Goal: Task Accomplishment & Management: Complete application form

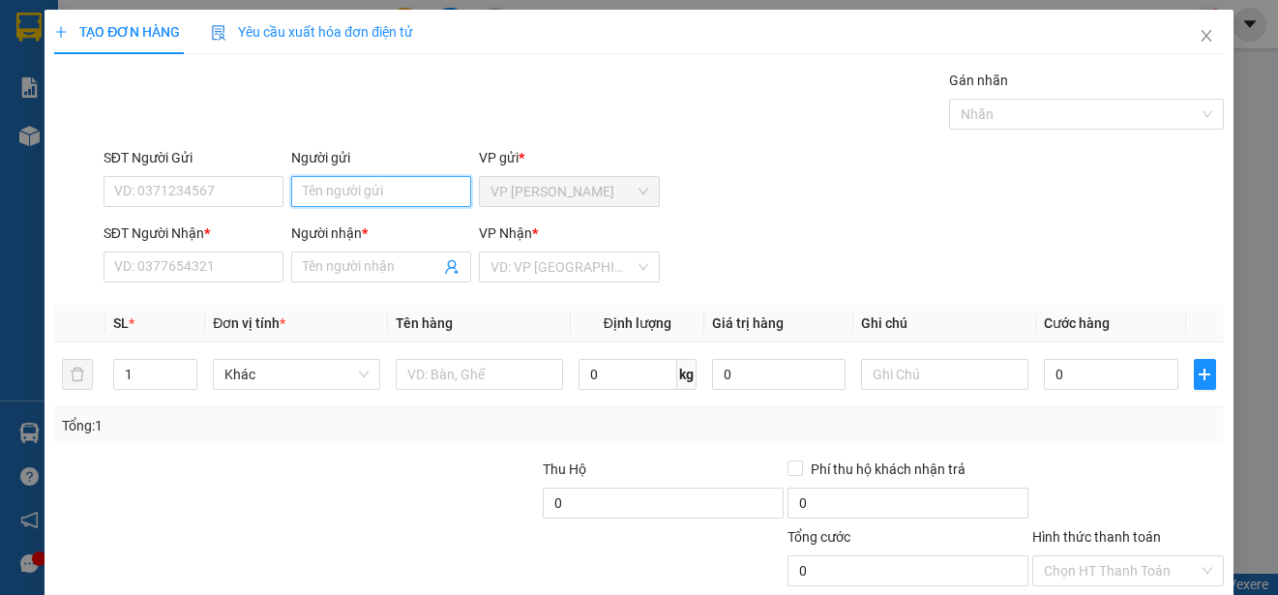
click at [359, 191] on input "Người gửi" at bounding box center [381, 191] width 180 height 31
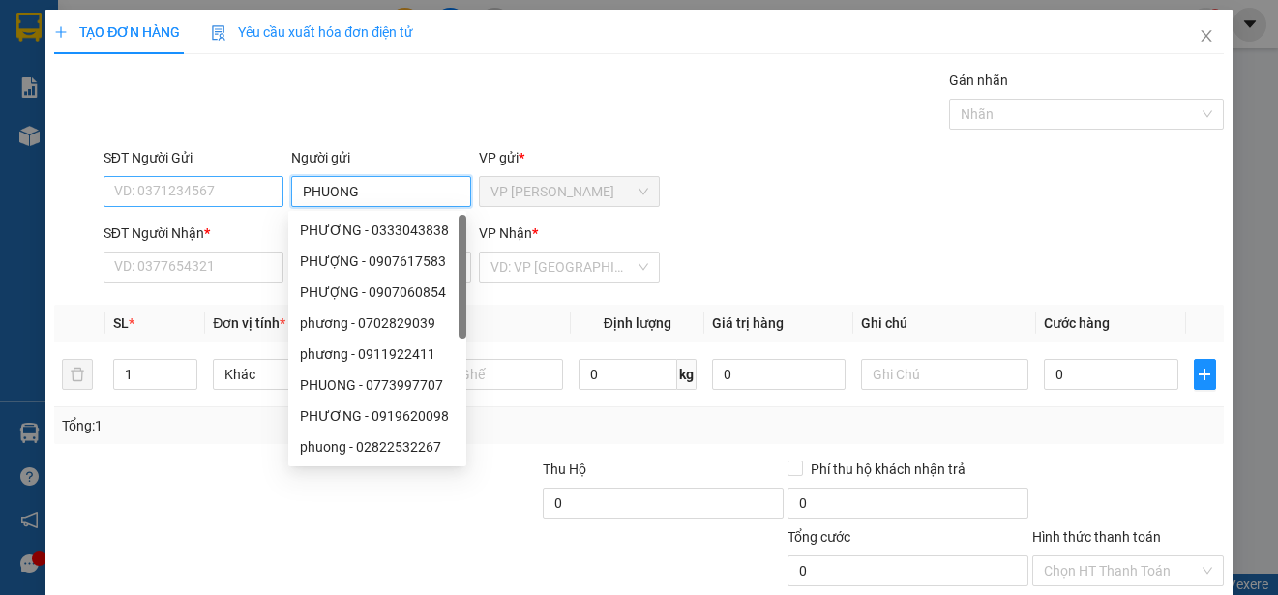
type input "PHUONG"
click at [264, 191] on input "SĐT Người Gửi" at bounding box center [193, 191] width 180 height 31
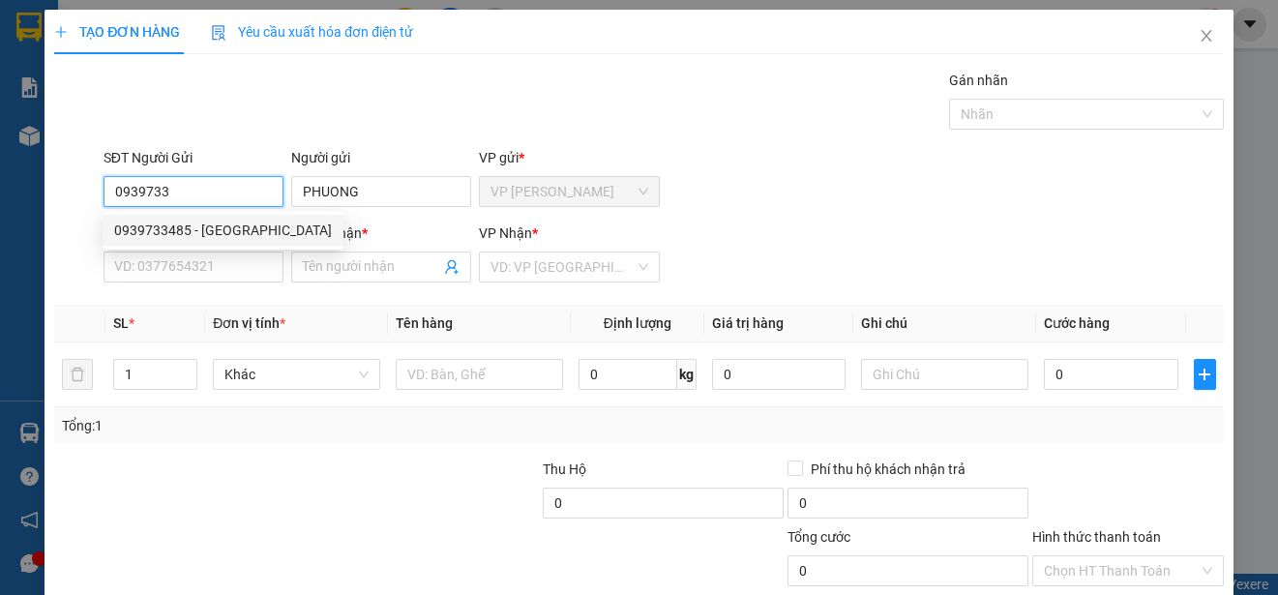
click at [248, 224] on div "0939733485 - [GEOGRAPHIC_DATA]" at bounding box center [223, 230] width 218 height 21
type input "0939733485"
type input "0939011128"
type input "NAM"
type input "60.000"
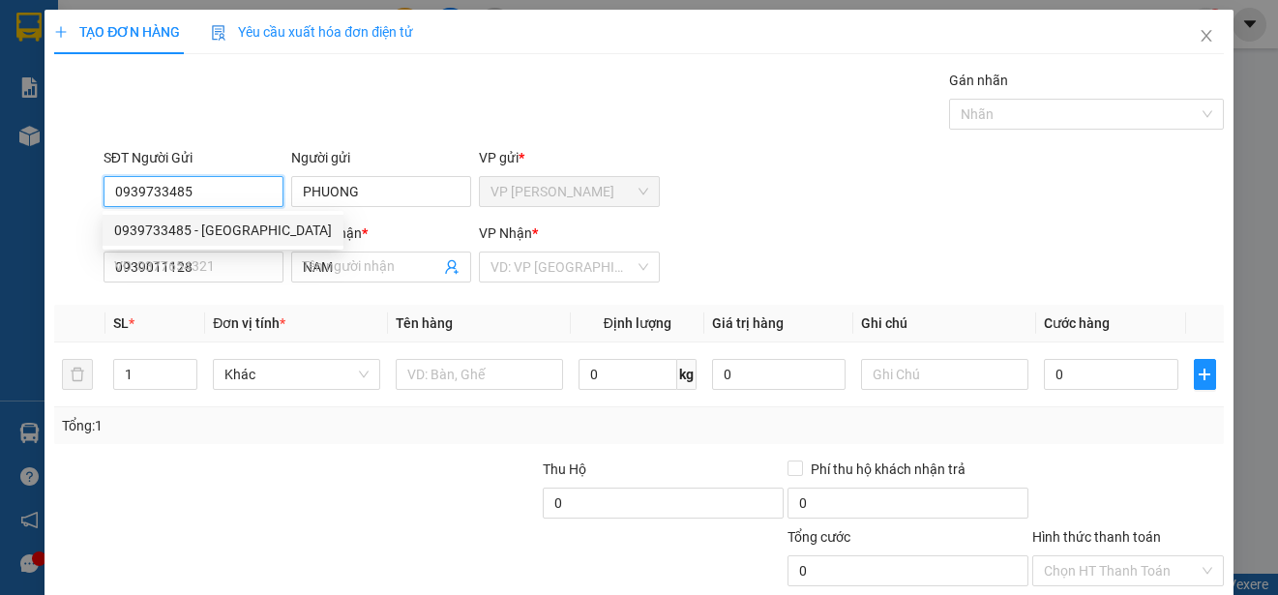
type input "60.000"
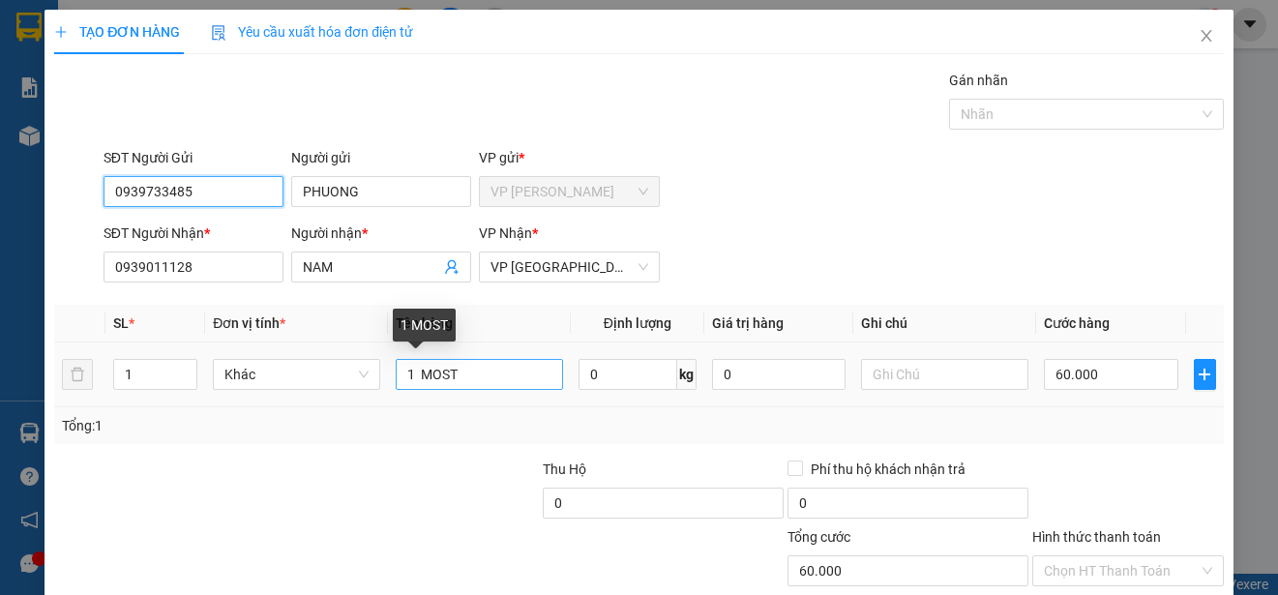
type input "0939733485"
click at [412, 370] on input "1 MOST" at bounding box center [479, 374] width 167 height 31
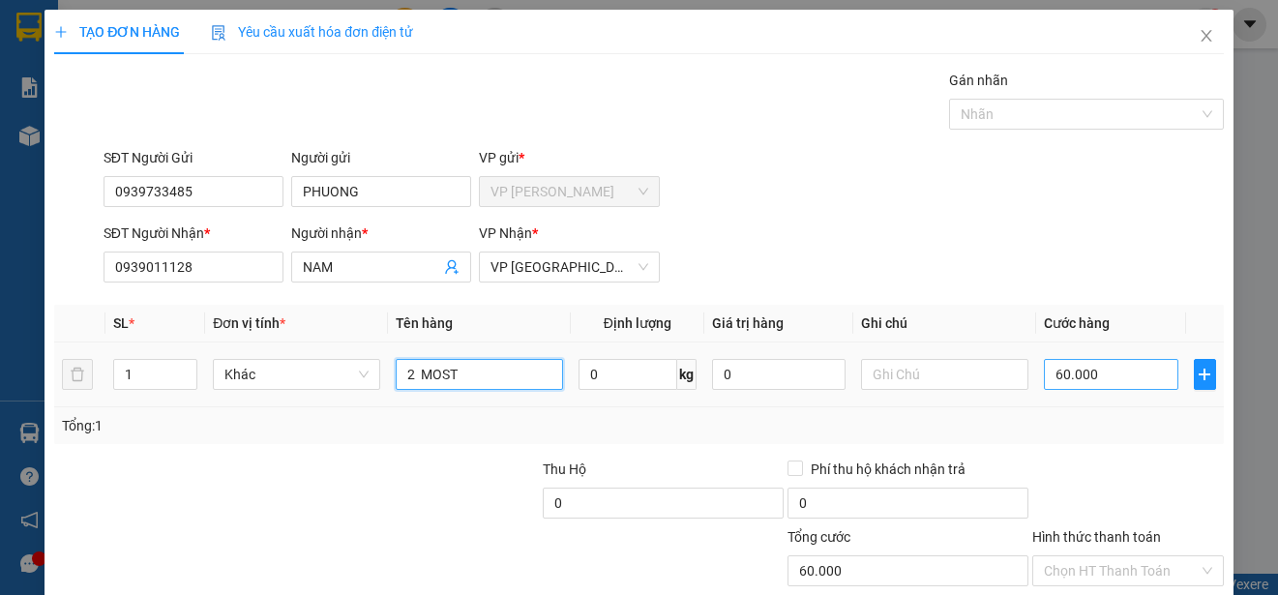
type input "2 MOST"
click at [1044, 372] on input "60.000" at bounding box center [1111, 374] width 134 height 31
type input "0"
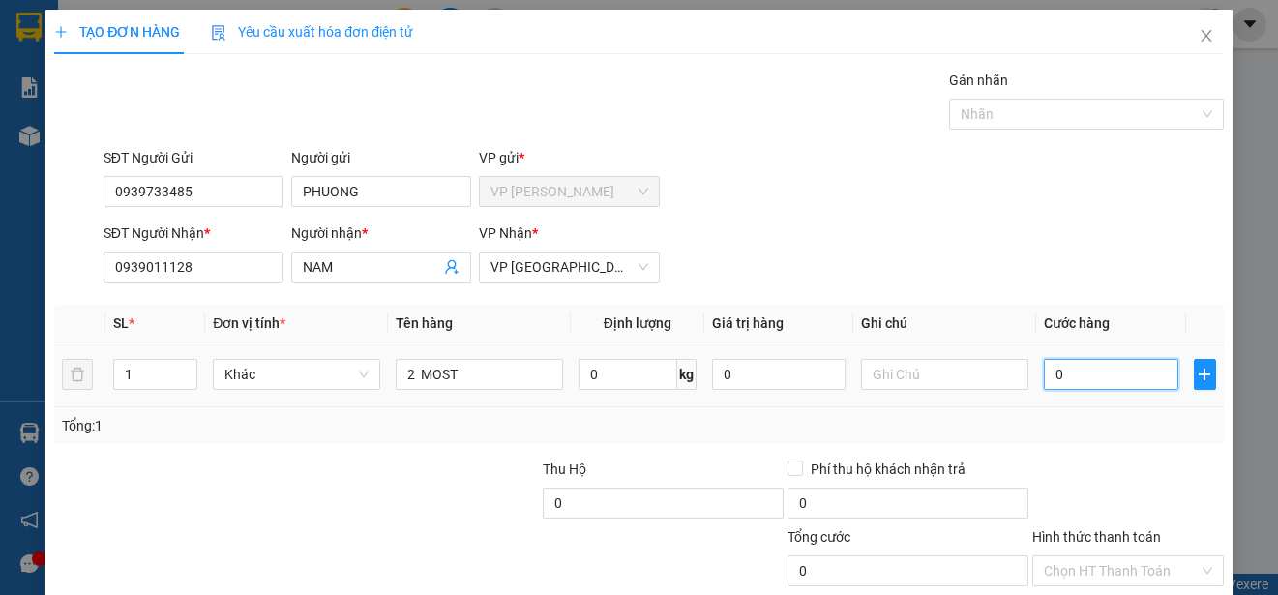
drag, startPoint x: 1031, startPoint y: 379, endPoint x: 1042, endPoint y: 379, distance: 10.6
click at [1044, 379] on input "0" at bounding box center [1111, 374] width 134 height 31
type input "90"
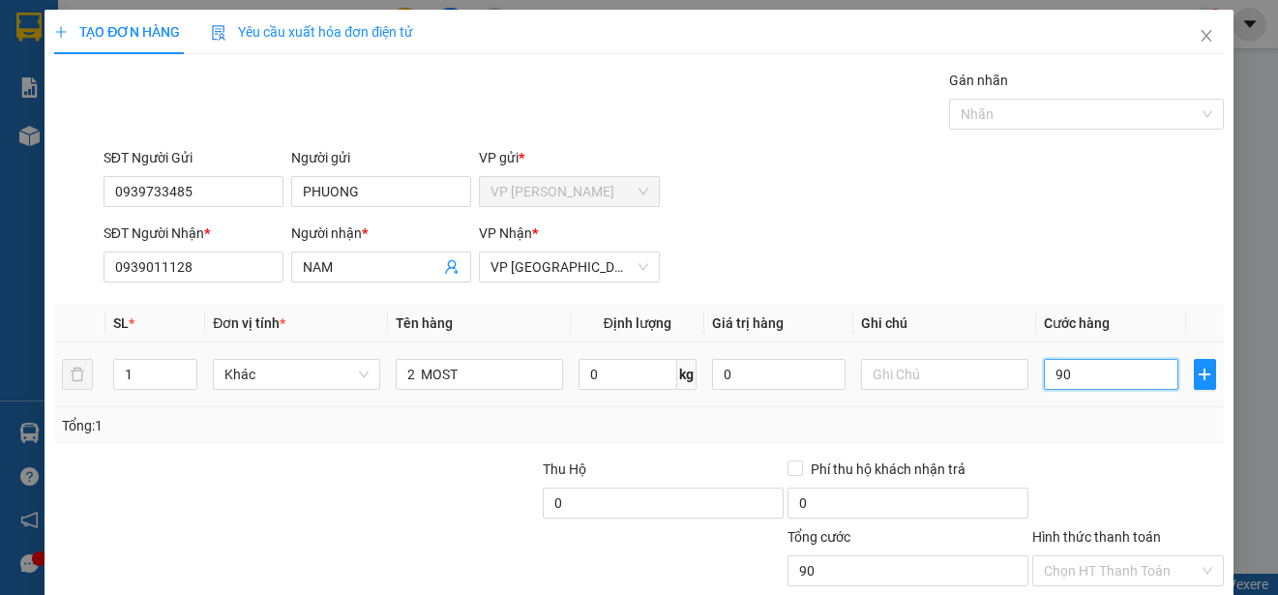
type input "900"
type input "9.000"
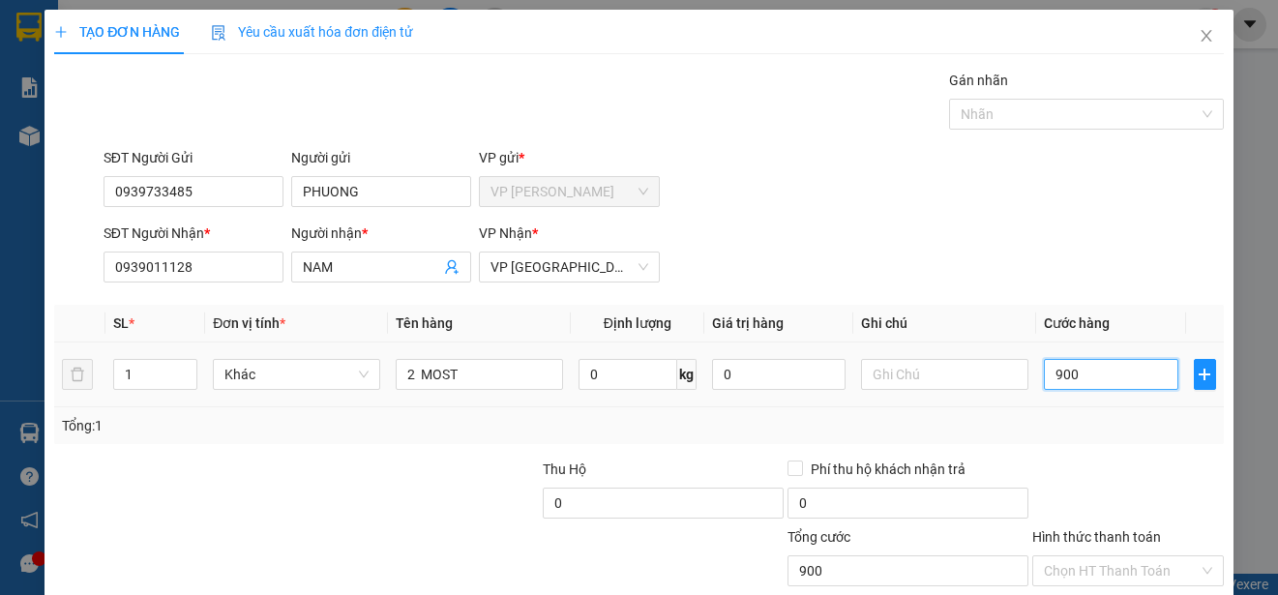
type input "9.000"
type input "90.000"
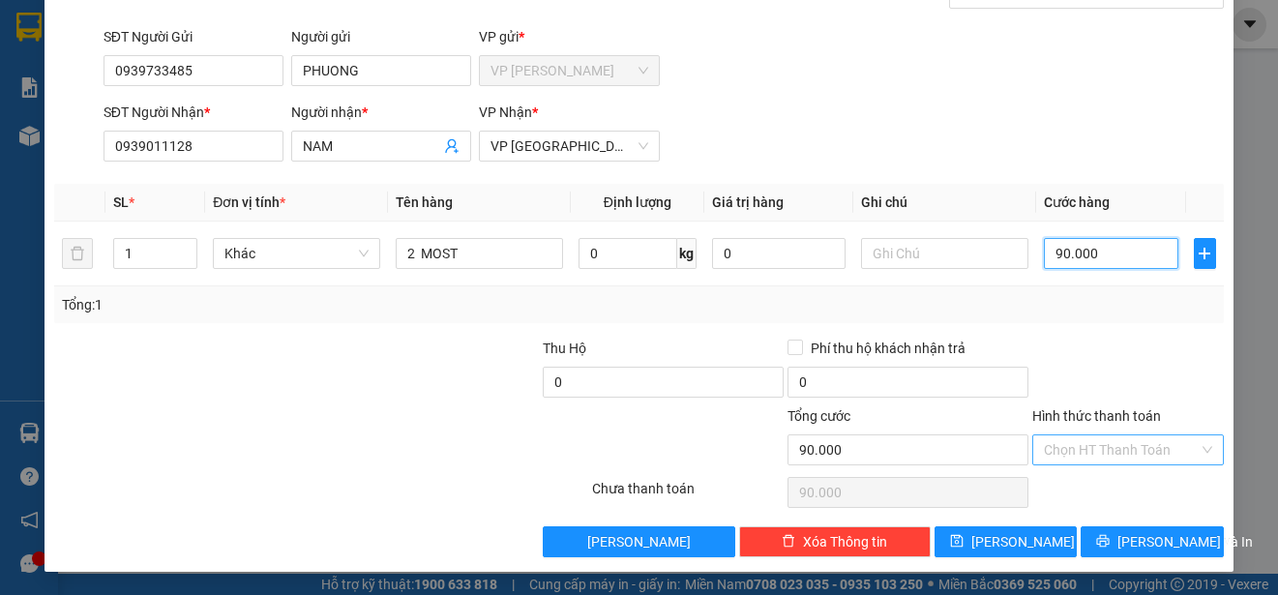
type input "90.000"
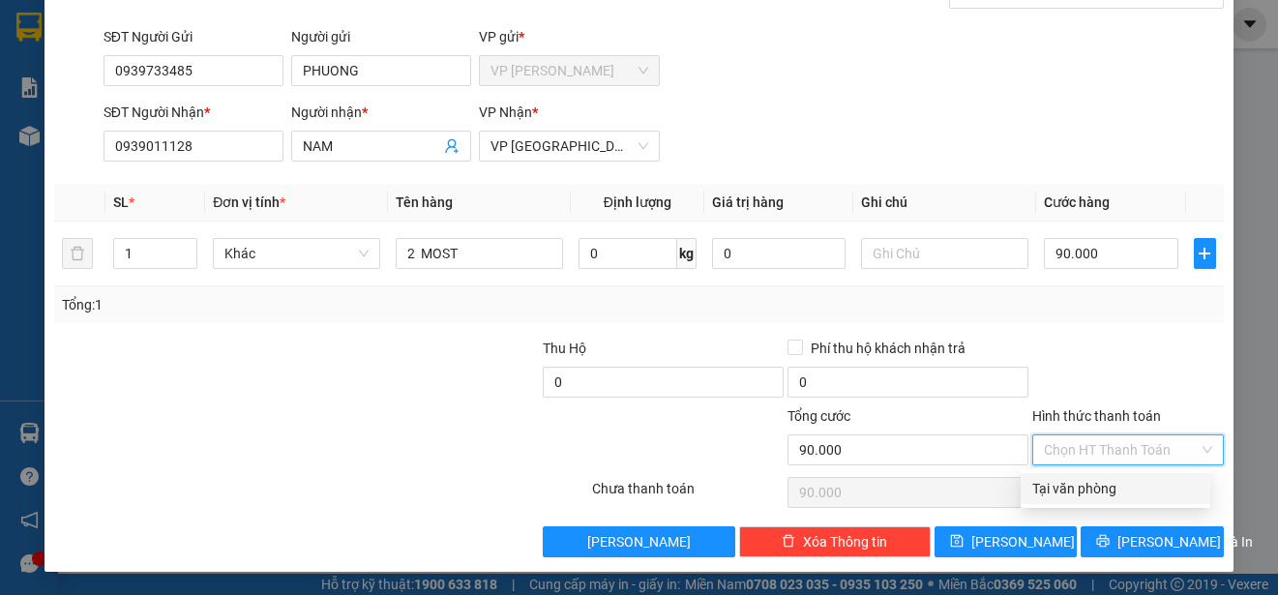
click at [1153, 446] on input "Hình thức thanh toán" at bounding box center [1121, 449] width 155 height 29
click at [1146, 478] on div "Tại văn phòng" at bounding box center [1115, 488] width 166 height 21
type input "0"
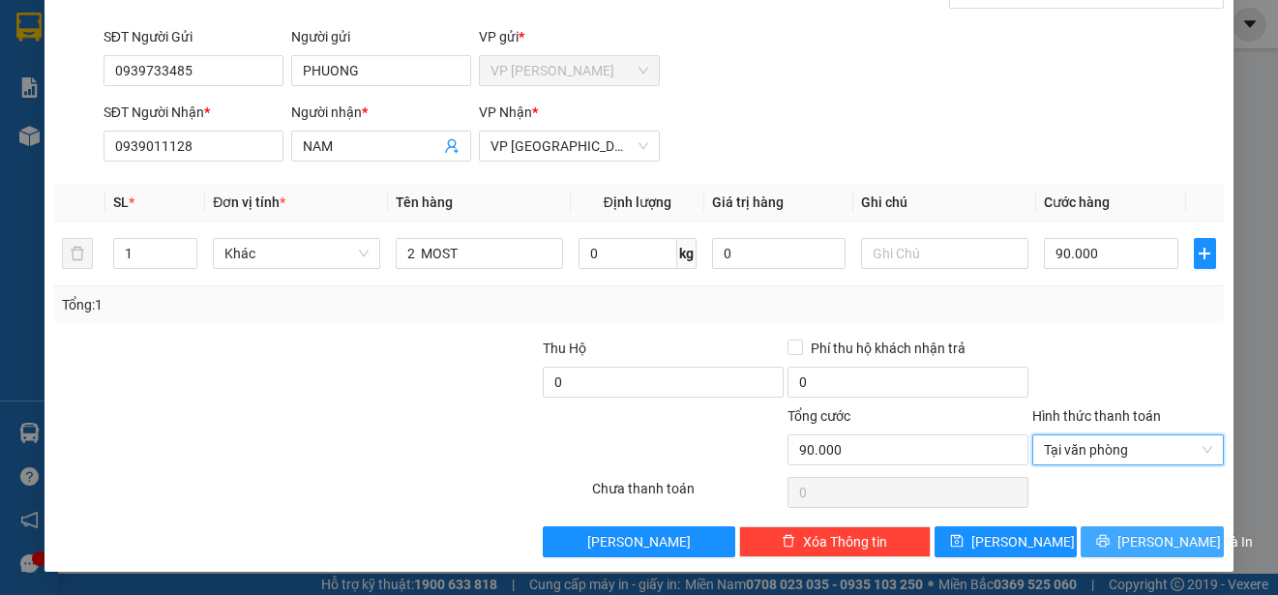
click at [1167, 540] on span "[PERSON_NAME] và In" at bounding box center [1184, 541] width 135 height 21
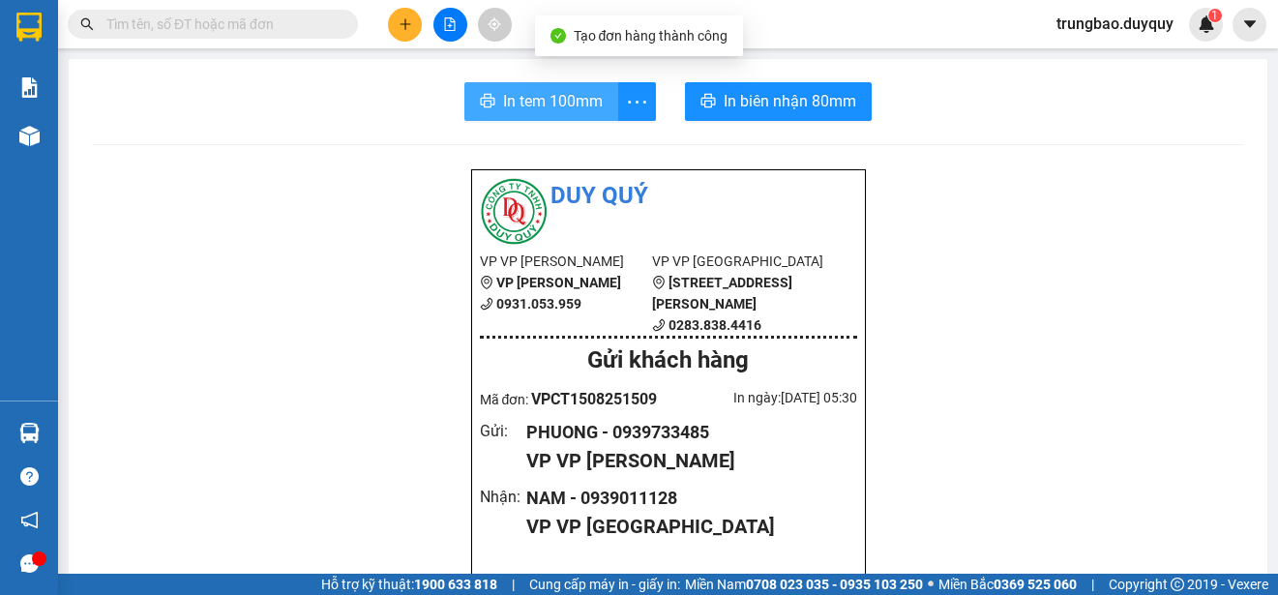
click at [556, 103] on span "In tem 100mm" at bounding box center [553, 101] width 100 height 24
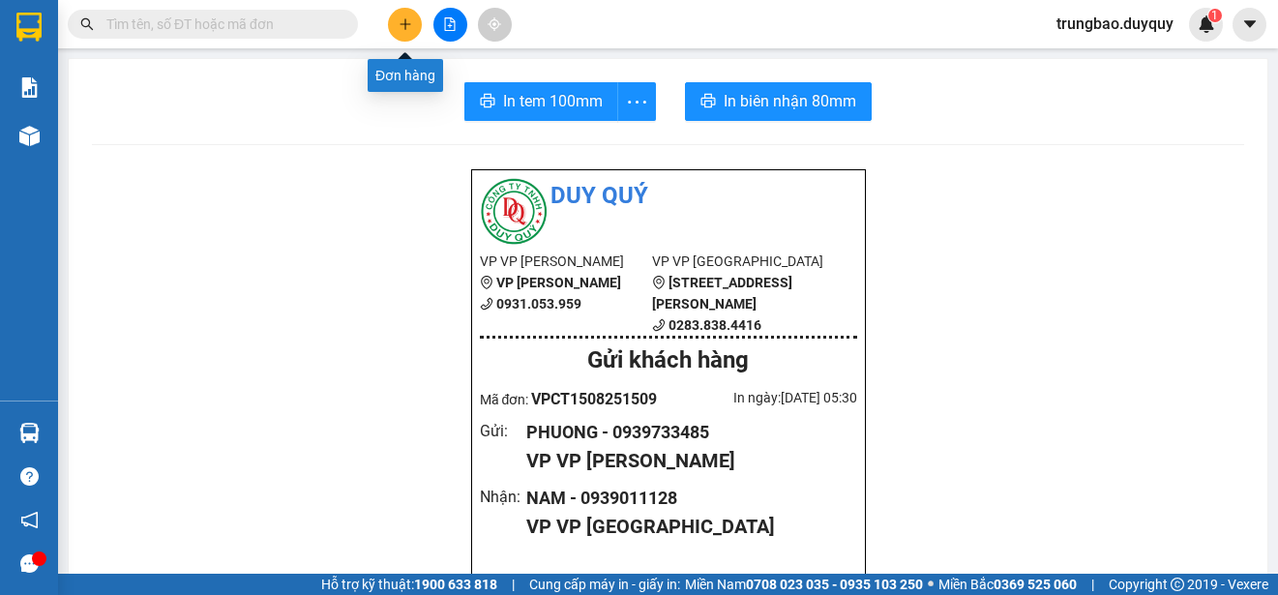
click at [408, 18] on icon "plus" at bounding box center [405, 24] width 14 height 14
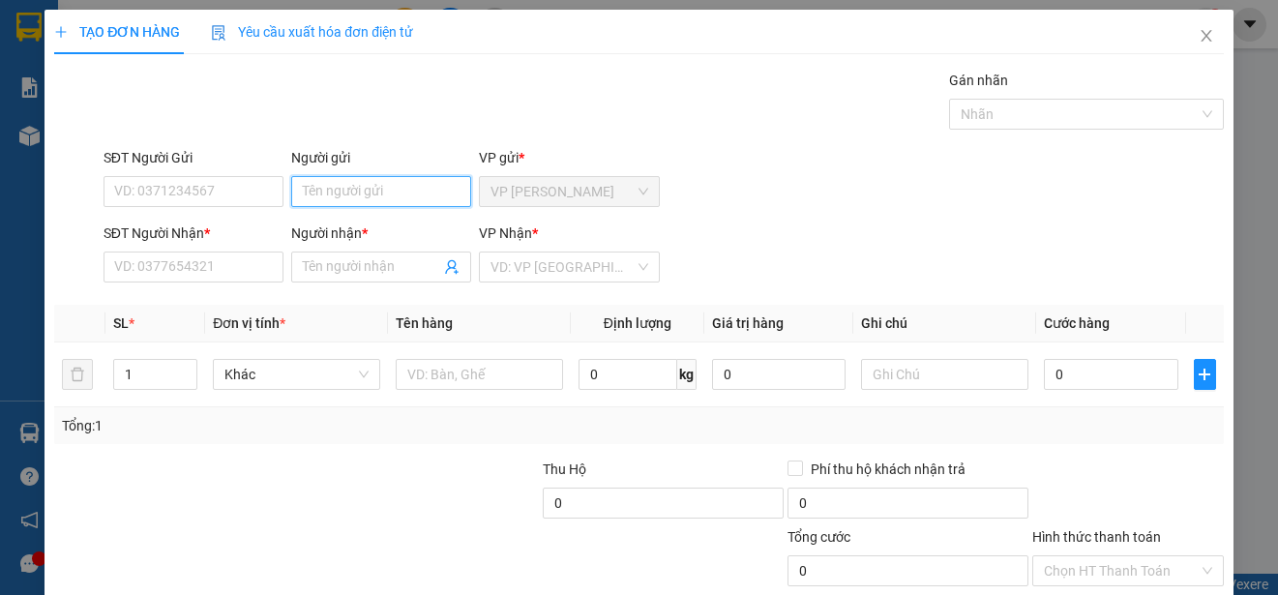
click at [432, 191] on input "Người gửi" at bounding box center [381, 191] width 180 height 31
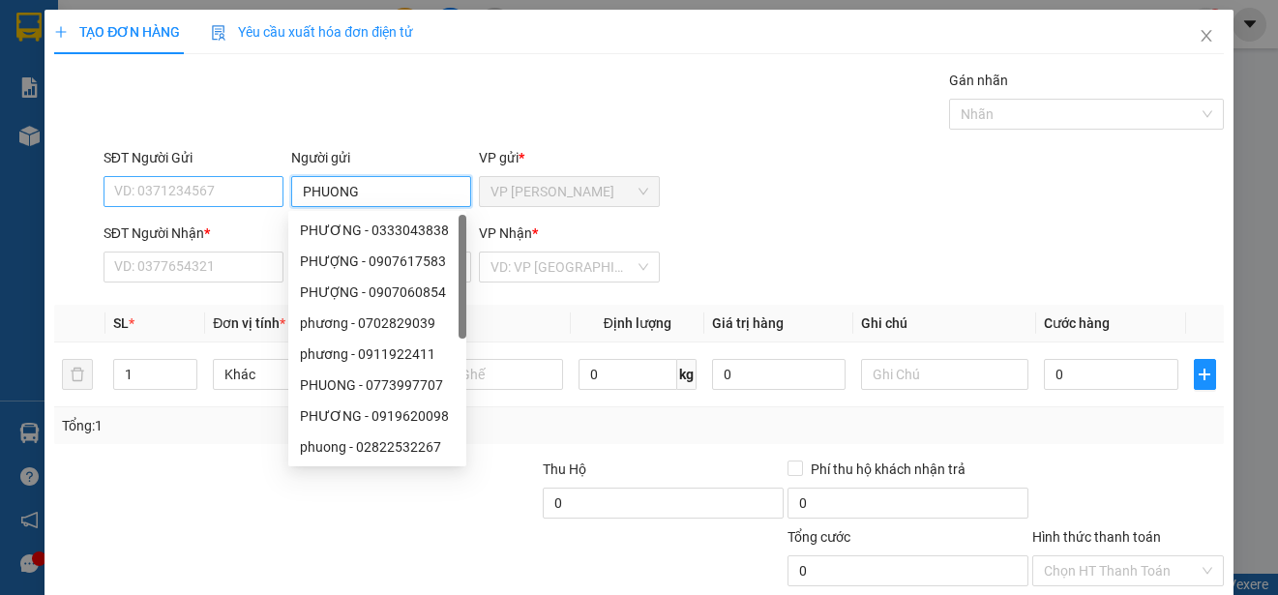
type input "PHUONG"
click at [260, 192] on input "SĐT Người Gửi" at bounding box center [193, 191] width 180 height 31
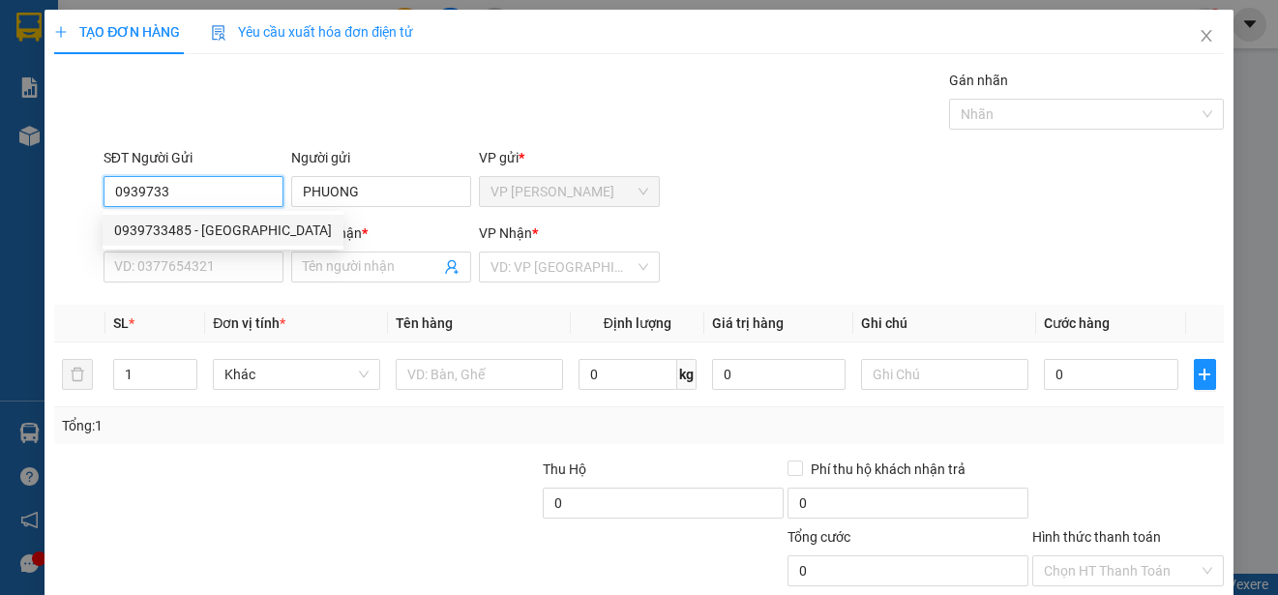
click at [231, 222] on div "0939733485 - [GEOGRAPHIC_DATA]" at bounding box center [223, 230] width 218 height 21
type input "0939733485"
type input "0939011128"
type input "NAM"
type input "90.000"
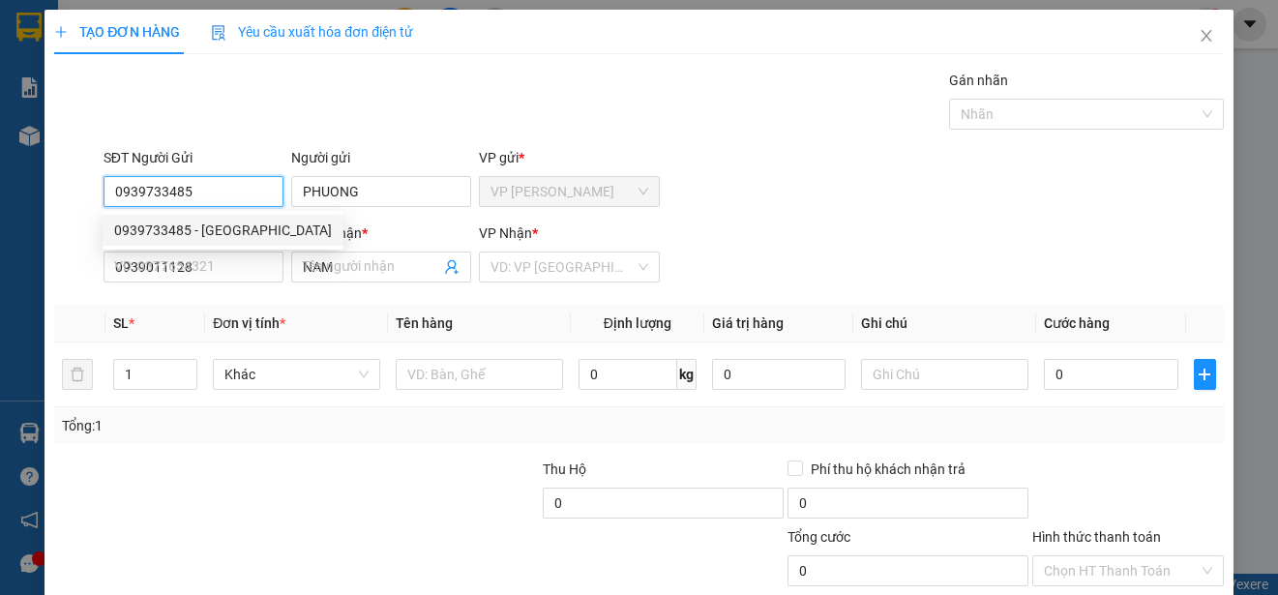
type input "90.000"
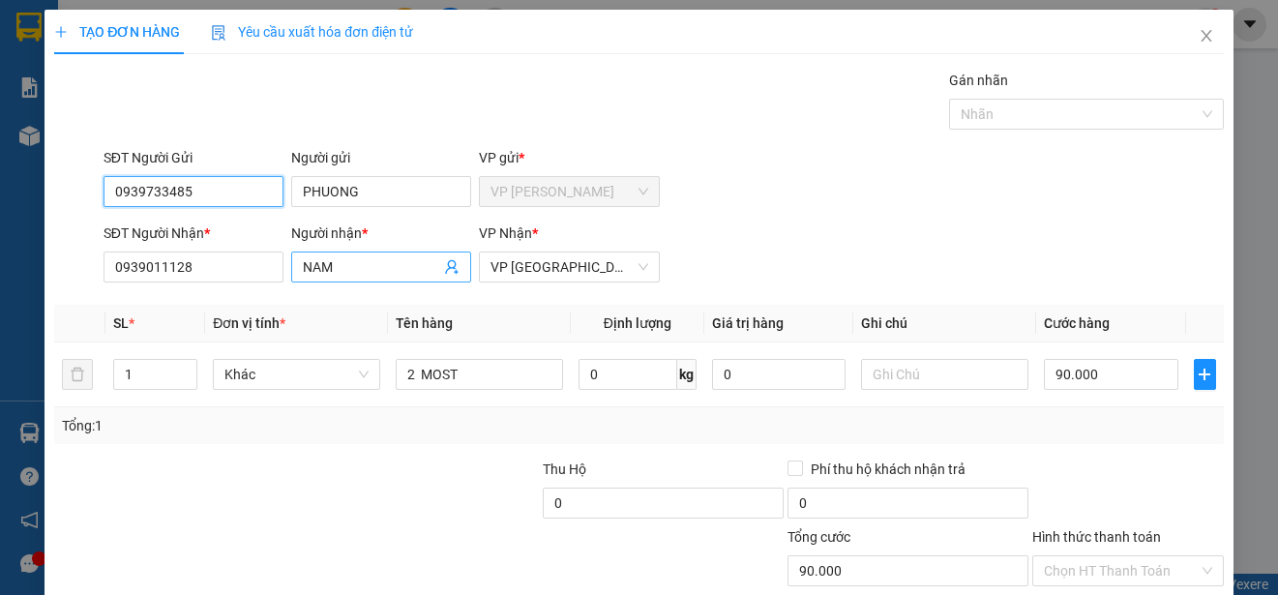
type input "0939733485"
click at [358, 266] on input "NAM" at bounding box center [371, 266] width 137 height 21
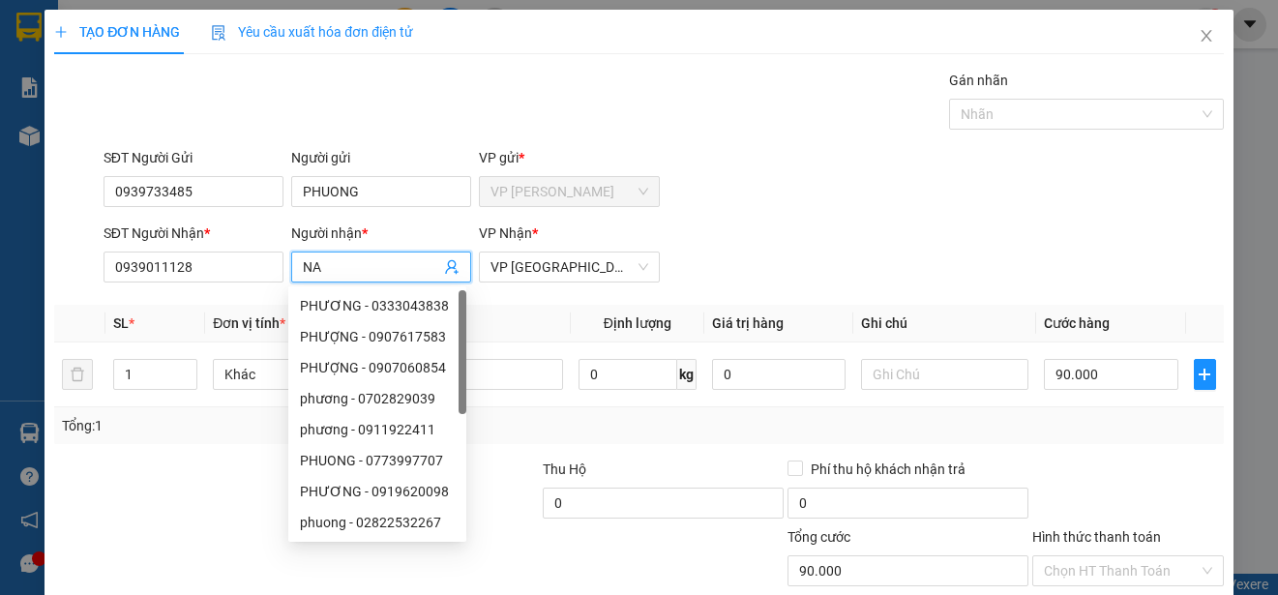
type input "N"
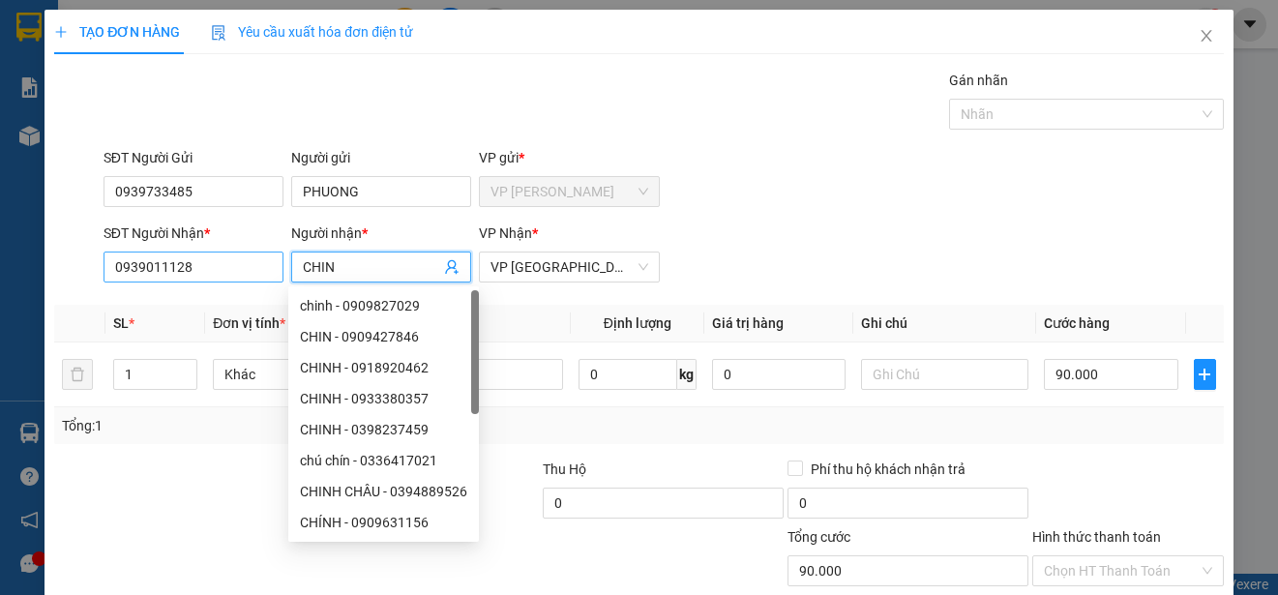
type input "CHIN"
click at [205, 255] on input "0939011128" at bounding box center [193, 266] width 180 height 31
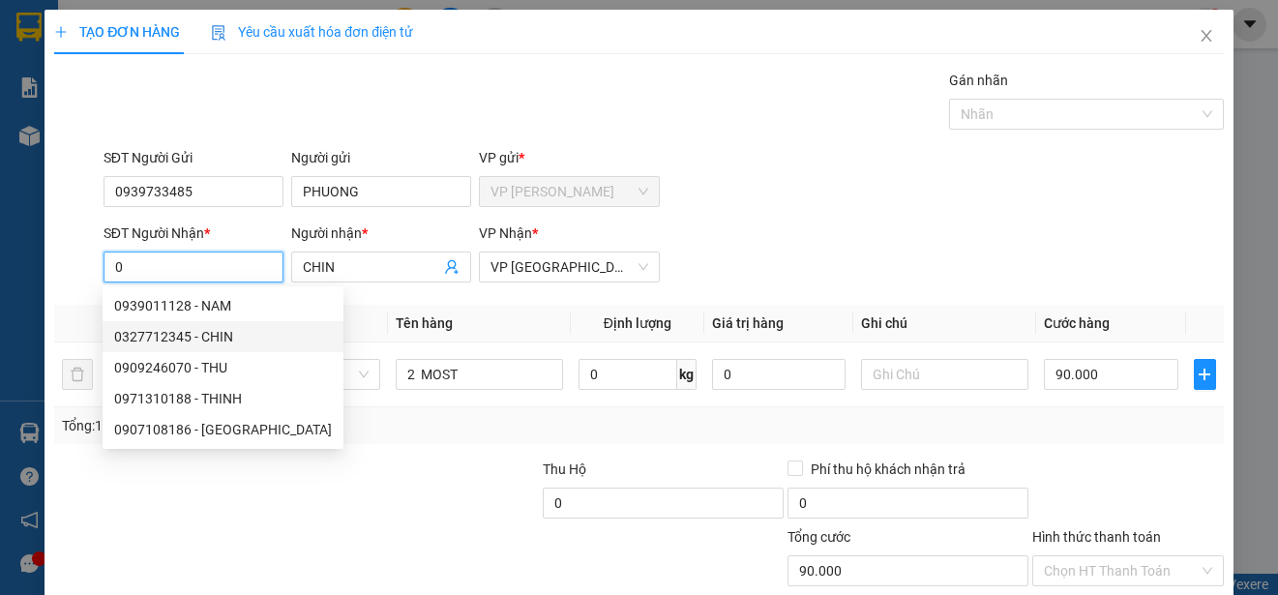
click at [206, 334] on div "0327712345 - CHIN" at bounding box center [223, 336] width 218 height 21
type input "0327712345"
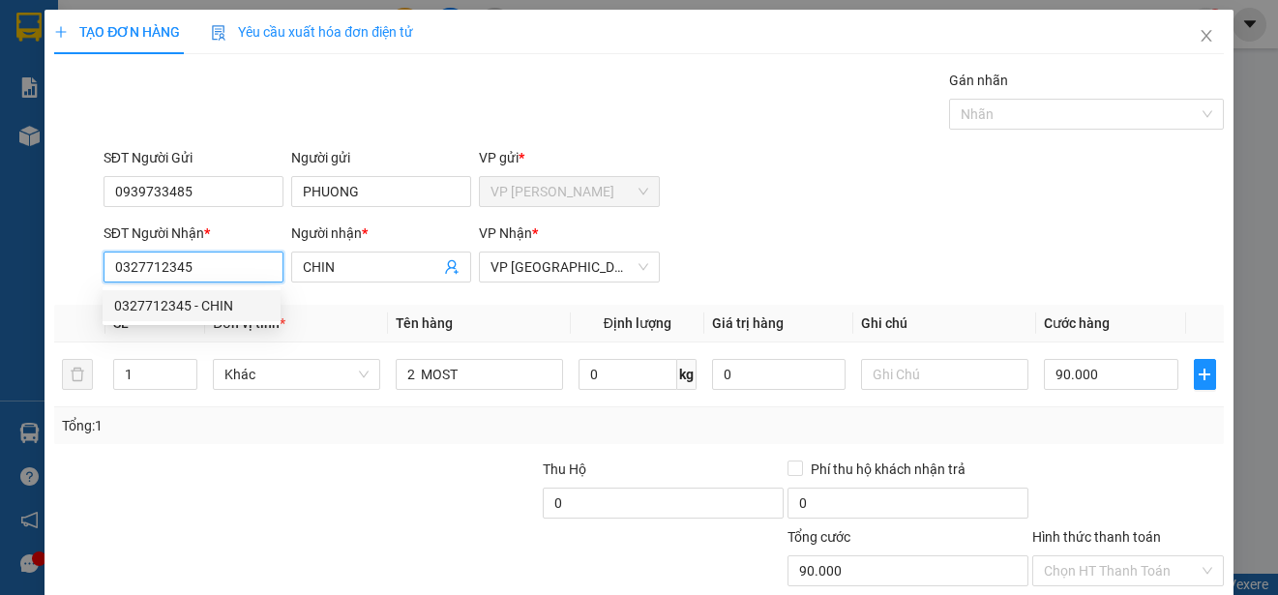
type input "50.000"
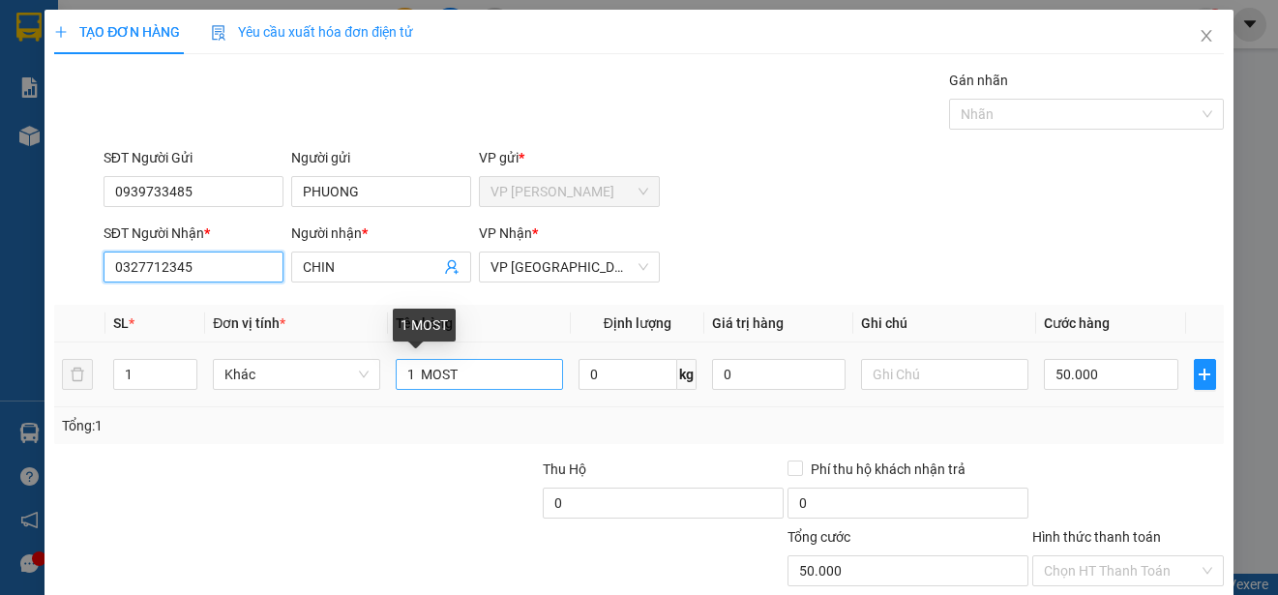
type input "0327712345"
click at [408, 372] on input "1 MOST" at bounding box center [479, 374] width 167 height 31
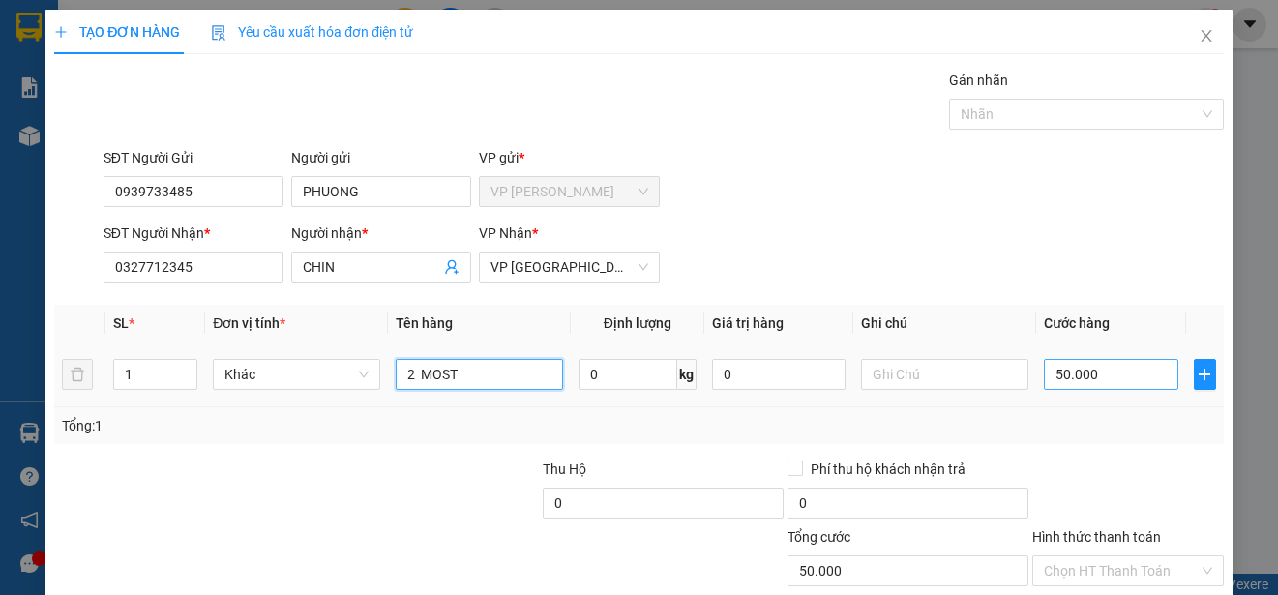
type input "2 MOST"
click at [1044, 370] on input "50.000" at bounding box center [1111, 374] width 134 height 31
type input "0"
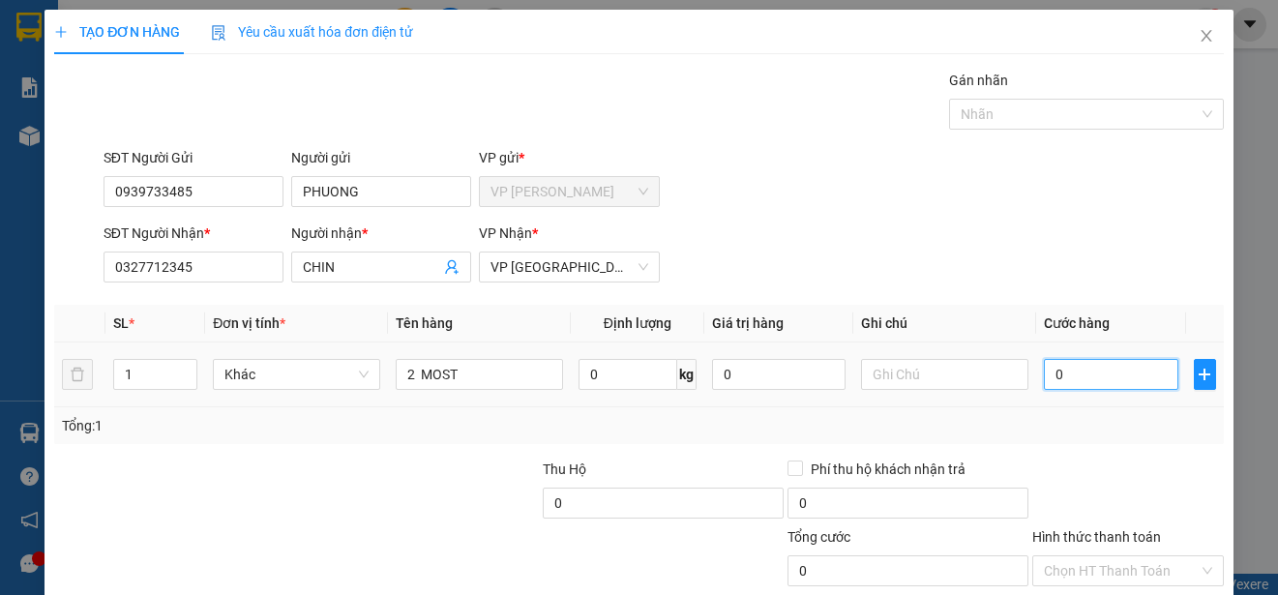
click at [1044, 369] on input "0" at bounding box center [1111, 374] width 134 height 31
type input "90"
type input "900"
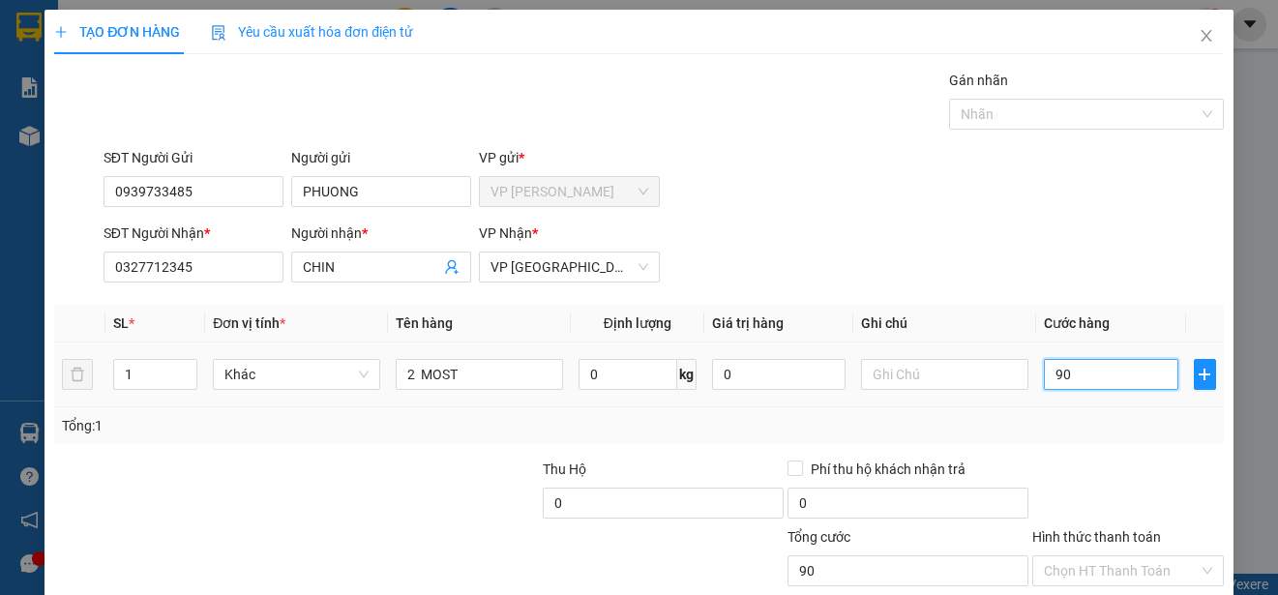
type input "900"
type input "9.000"
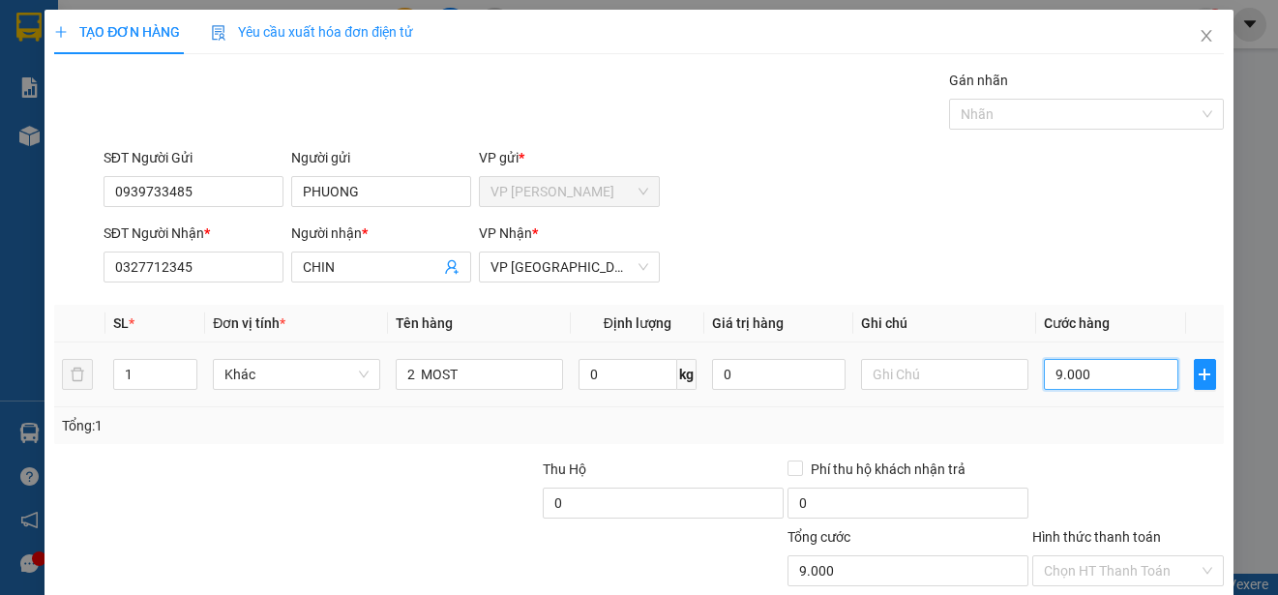
type input "90.000"
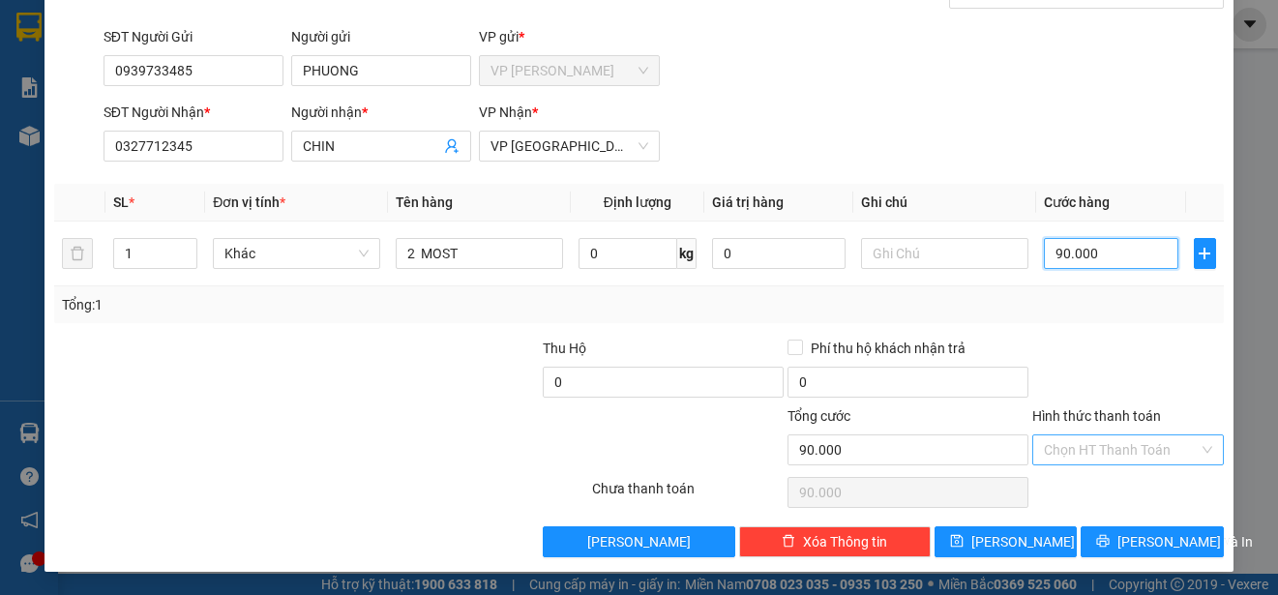
type input "90.000"
click at [1171, 449] on input "Hình thức thanh toán" at bounding box center [1121, 449] width 155 height 29
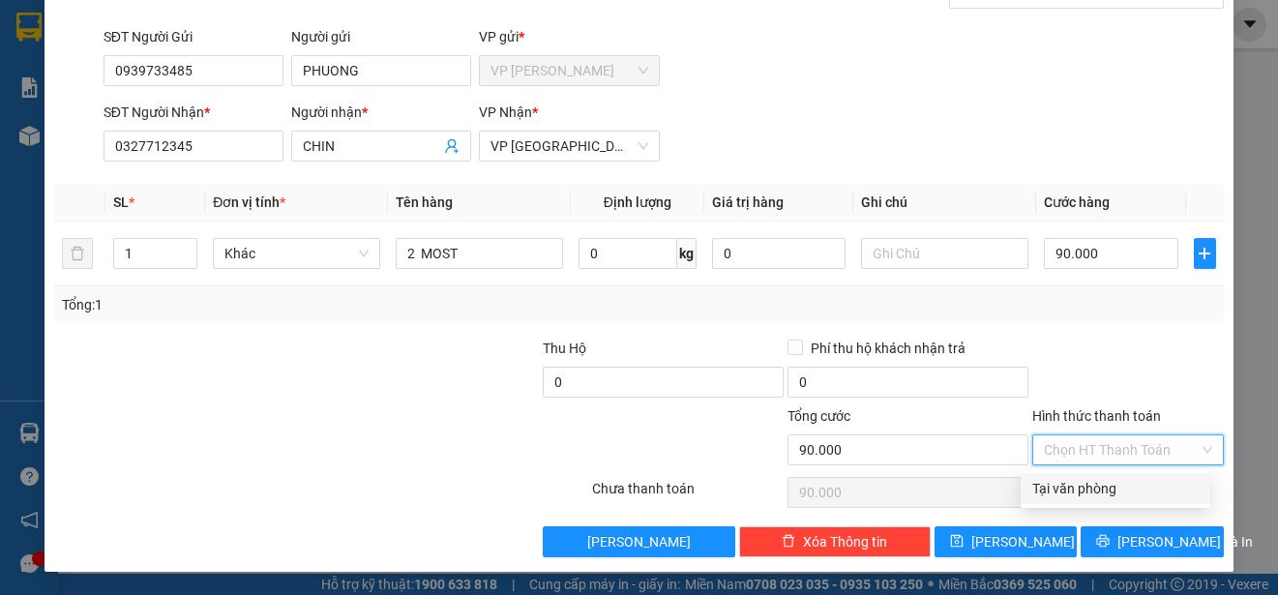
click at [1147, 484] on div "Tại văn phòng" at bounding box center [1115, 488] width 166 height 21
type input "0"
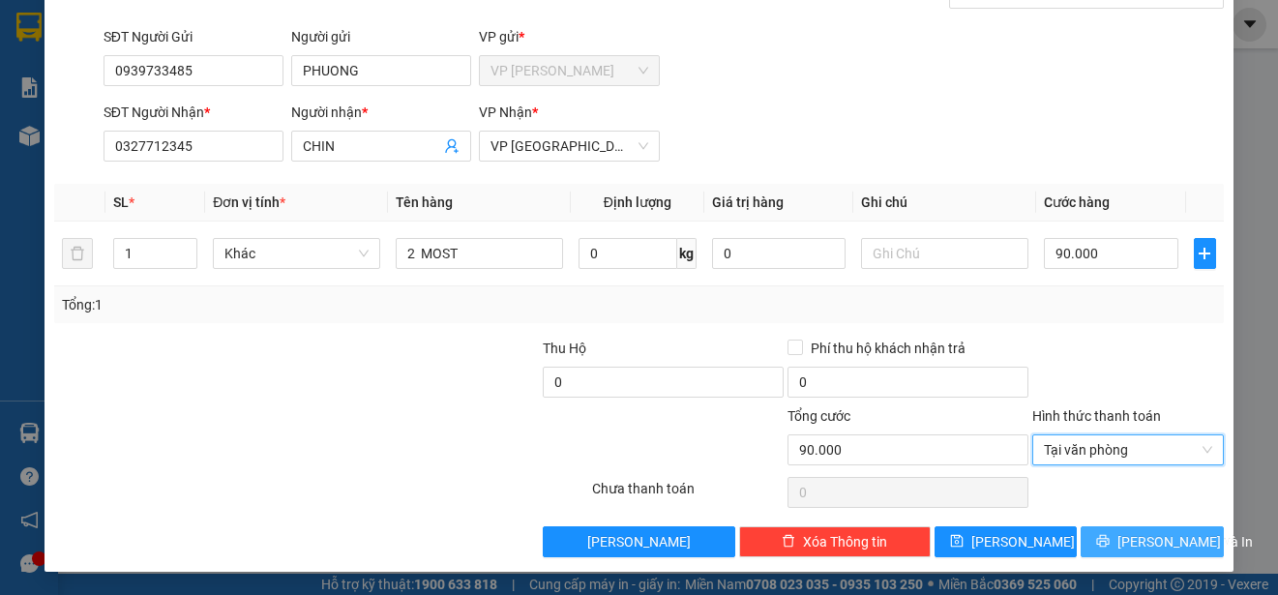
click at [1158, 531] on span "[PERSON_NAME] và In" at bounding box center [1184, 541] width 135 height 21
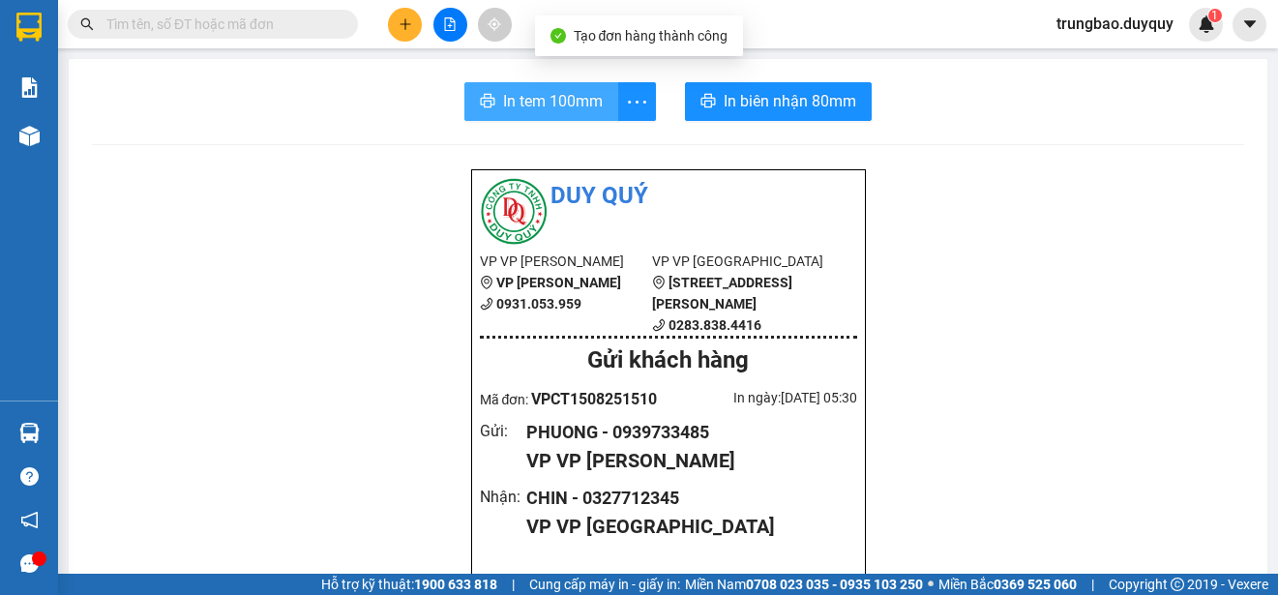
click at [534, 95] on span "In tem 100mm" at bounding box center [553, 101] width 100 height 24
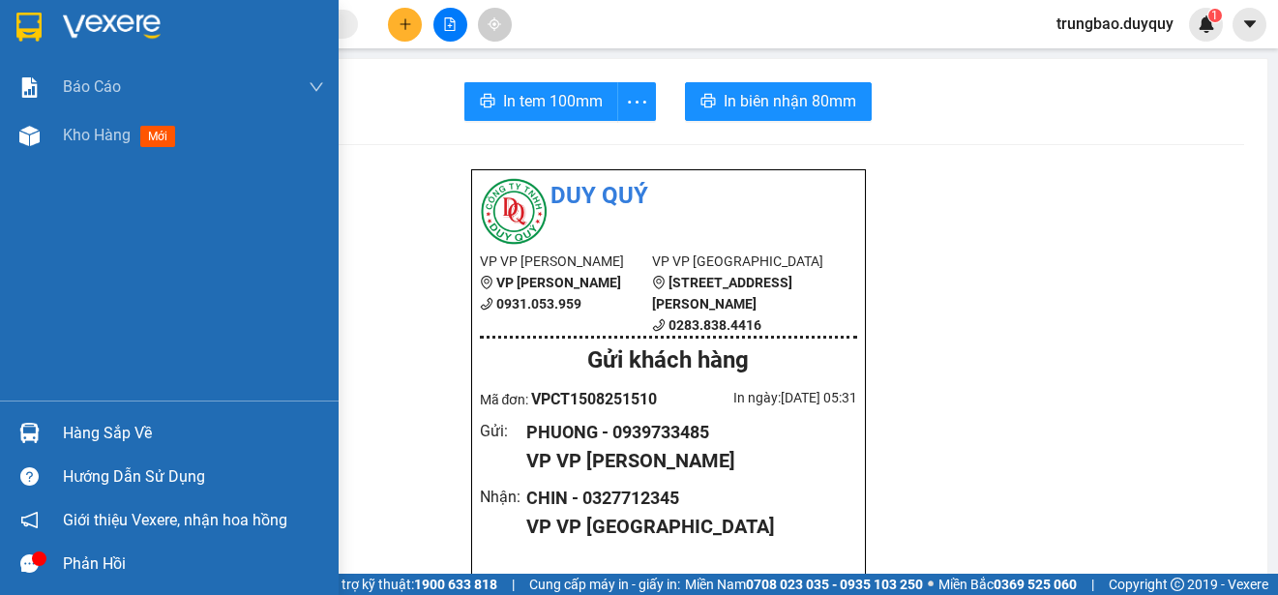
click at [31, 27] on img at bounding box center [28, 27] width 25 height 29
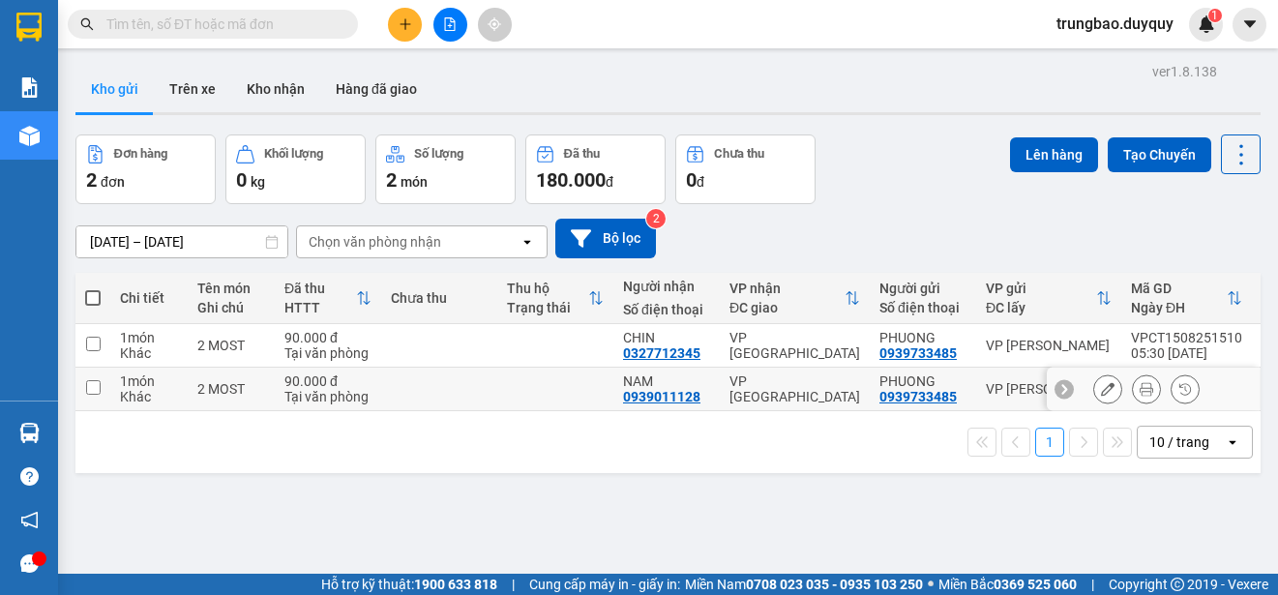
click at [90, 385] on input "checkbox" at bounding box center [93, 387] width 15 height 15
checkbox input "true"
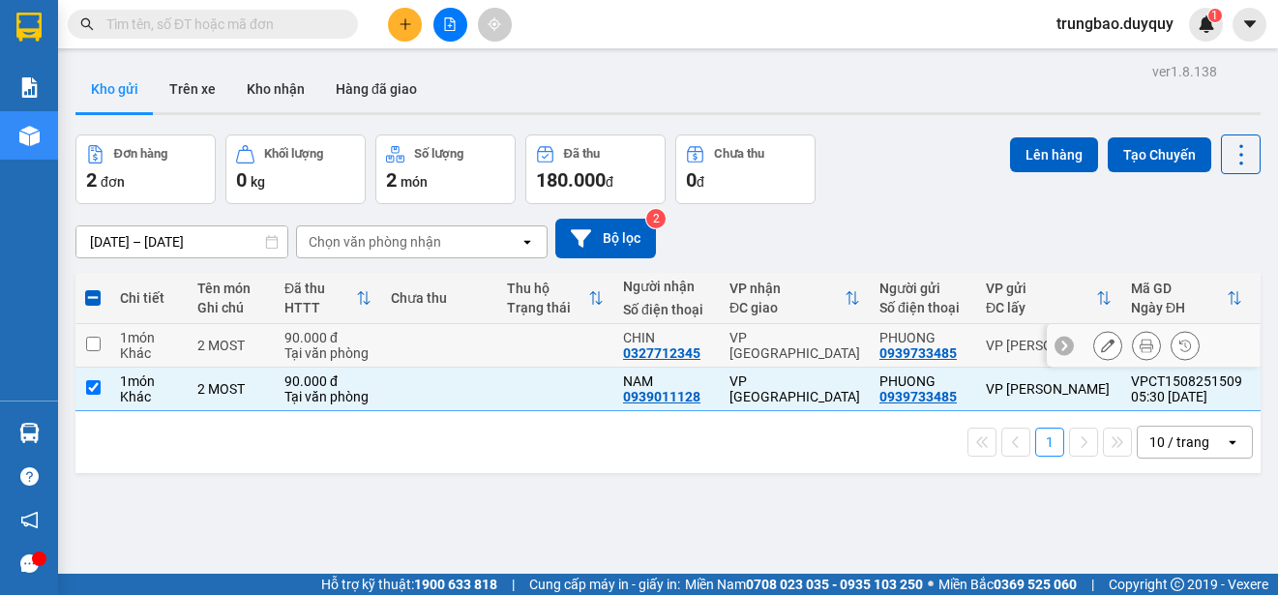
click at [93, 344] on input "checkbox" at bounding box center [93, 344] width 15 height 15
checkbox input "true"
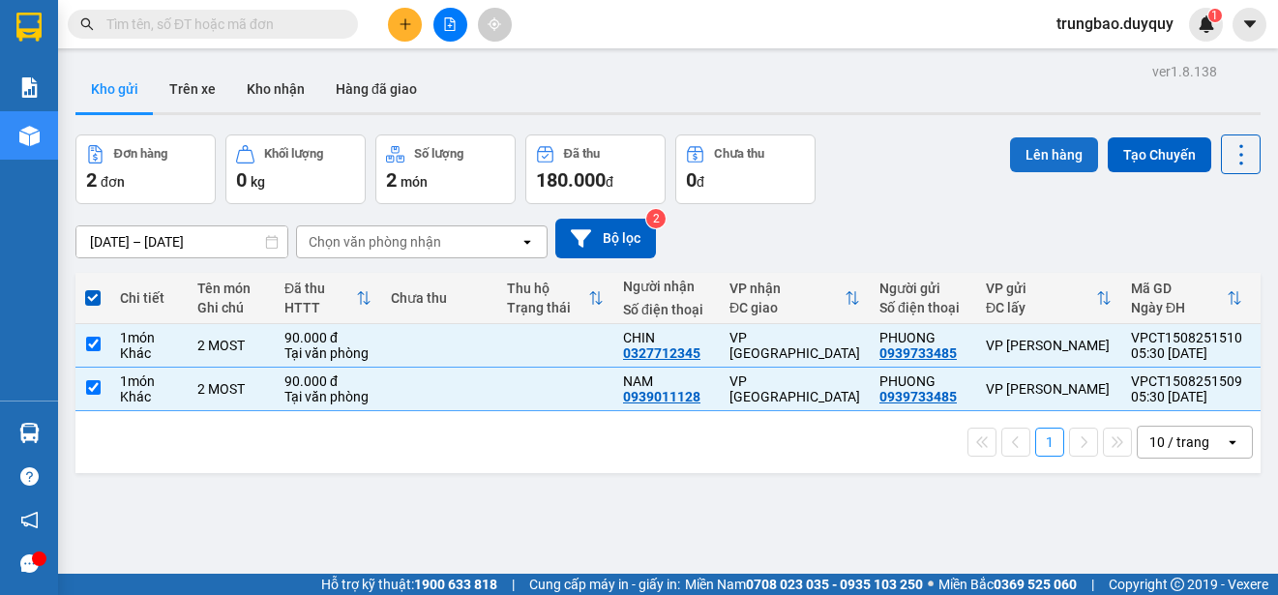
click at [1036, 165] on button "Lên hàng" at bounding box center [1054, 154] width 88 height 35
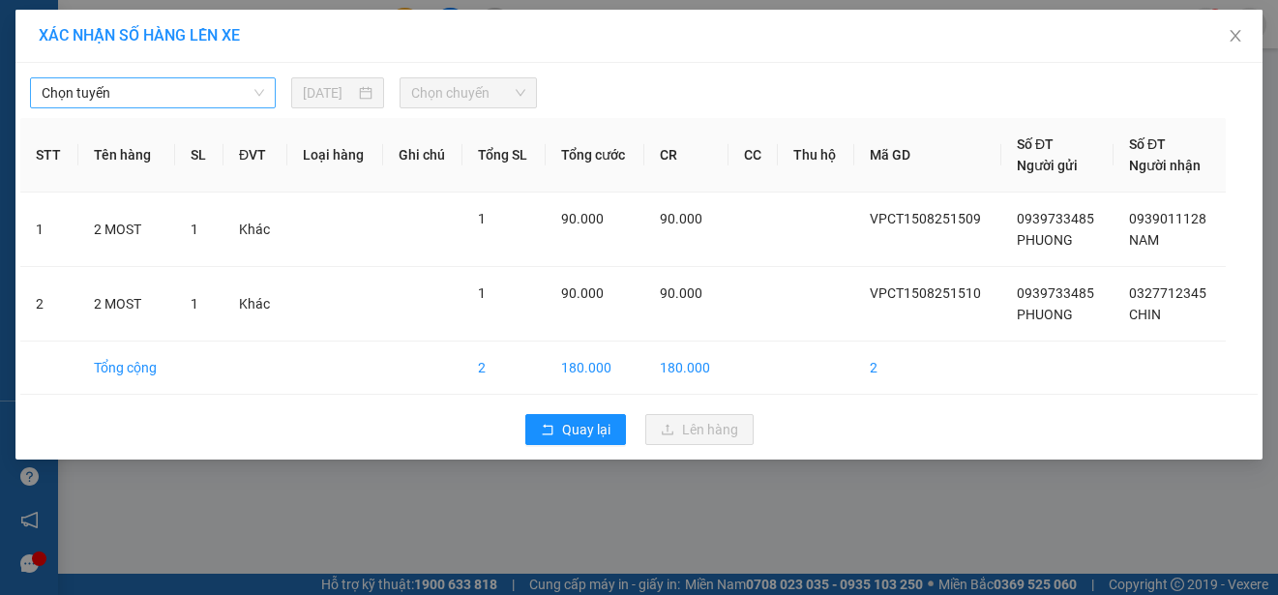
click at [216, 87] on span "Chọn tuyến" at bounding box center [153, 92] width 222 height 29
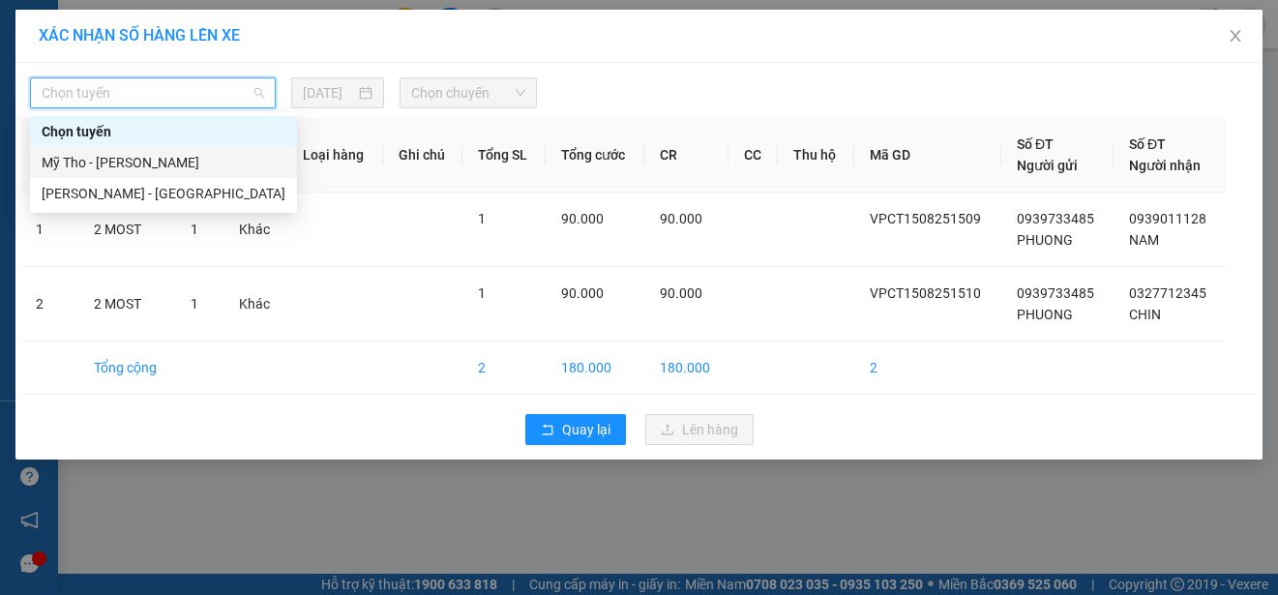
click at [201, 157] on div "Mỹ Tho - [PERSON_NAME]" at bounding box center [164, 162] width 244 height 21
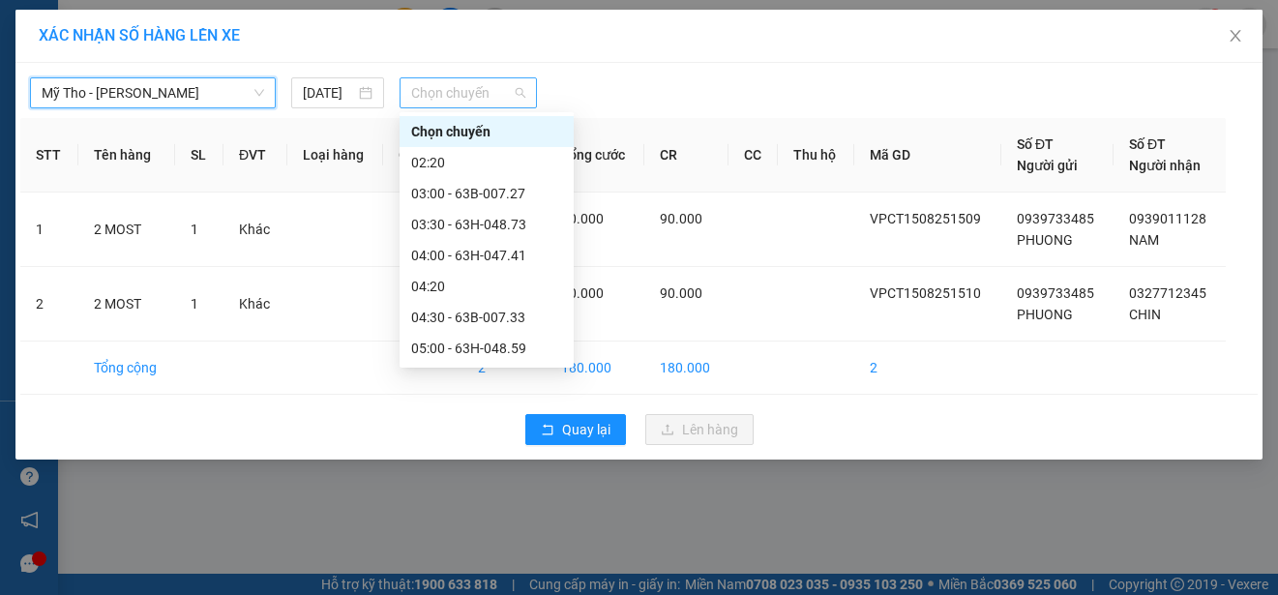
click at [497, 95] on span "Chọn chuyến" at bounding box center [467, 92] width 113 height 29
click at [528, 348] on div "05:00 - 63H-048.59" at bounding box center [486, 348] width 151 height 21
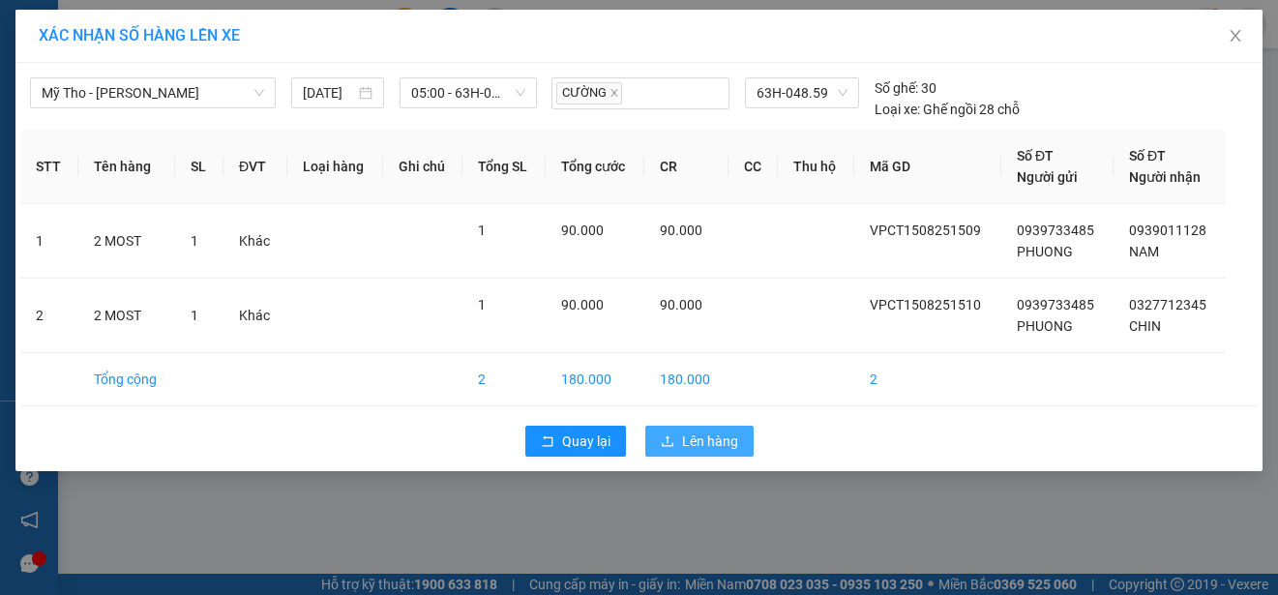
click at [692, 441] on span "Lên hàng" at bounding box center [710, 440] width 56 height 21
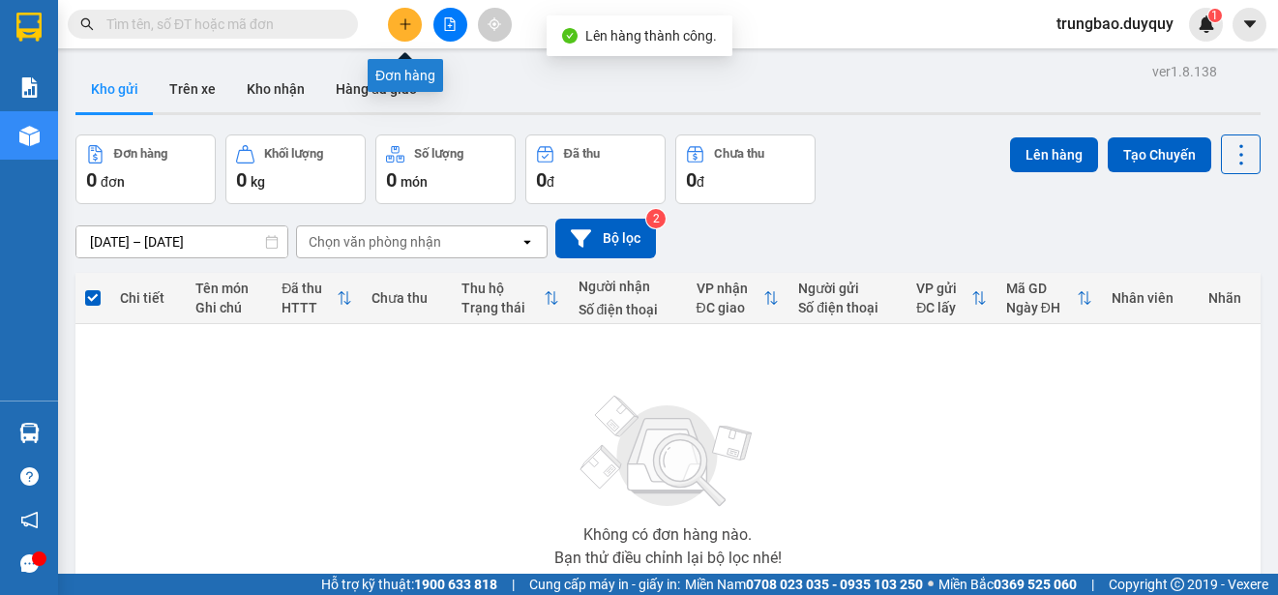
click at [408, 28] on icon "plus" at bounding box center [405, 24] width 14 height 14
